Goal: Understand process/instructions: Learn how to perform a task or action

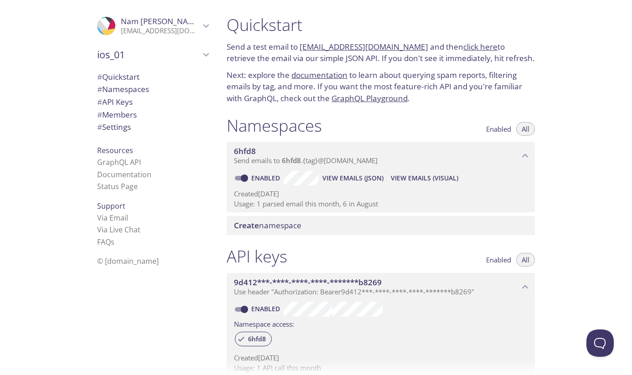
scroll to position [15, 0]
drag, startPoint x: 413, startPoint y: 48, endPoint x: 301, endPoint y: 46, distance: 112.2
click at [301, 46] on p "Send a test email to eg6y5.test@inbox.testmail.app and then click here to retri…" at bounding box center [381, 52] width 308 height 23
copy p "eg6y5.test@inbox.testmail.app"
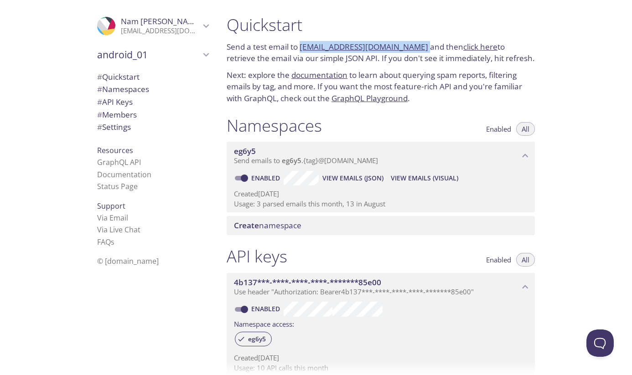
copy p "eg6y5.test@inbox.testmail.app"
drag, startPoint x: 412, startPoint y: 46, endPoint x: 300, endPoint y: 46, distance: 112.6
click at [300, 46] on p "Send a test email to eg6y5.test@inbox.testmail.app and then click here to retri…" at bounding box center [381, 52] width 308 height 23
copy link "eg6y5.test@inbox.testmail.app"
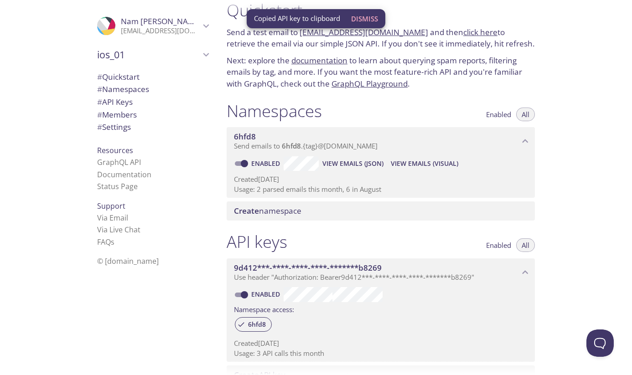
click at [404, 17] on h1 "Quickstart" at bounding box center [381, 10] width 308 height 21
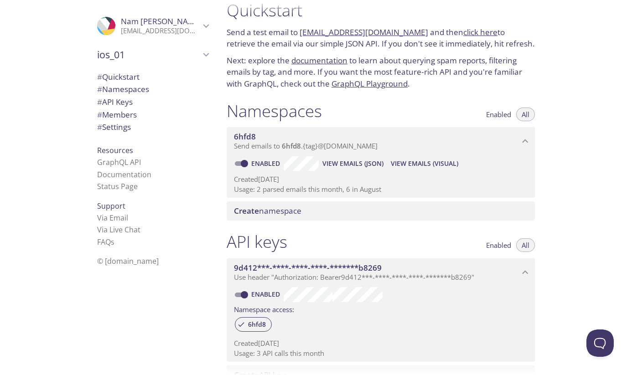
drag, startPoint x: 412, startPoint y: 33, endPoint x: 300, endPoint y: 32, distance: 111.2
click at [300, 32] on p "Send a test email to [EMAIL_ADDRESS][DOMAIN_NAME] and then click here to retrie…" at bounding box center [381, 37] width 308 height 23
copy link "[EMAIL_ADDRESS][DOMAIN_NAME]"
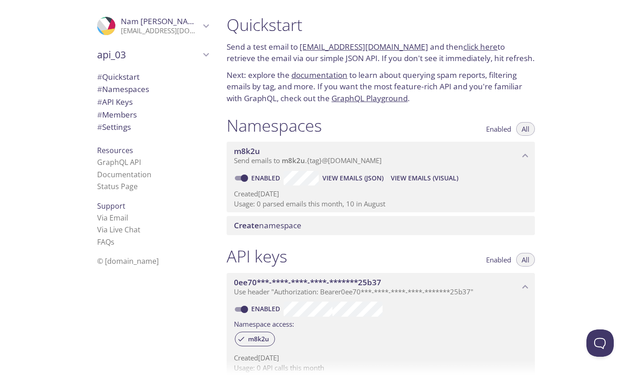
click at [142, 54] on span "api_03" at bounding box center [148, 54] width 103 height 13
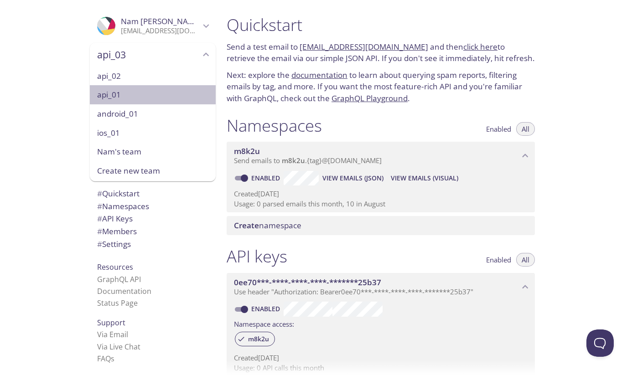
click at [125, 92] on span "api_01" at bounding box center [152, 95] width 111 height 12
type input "api_01"
